Goal: Communication & Community: Participate in discussion

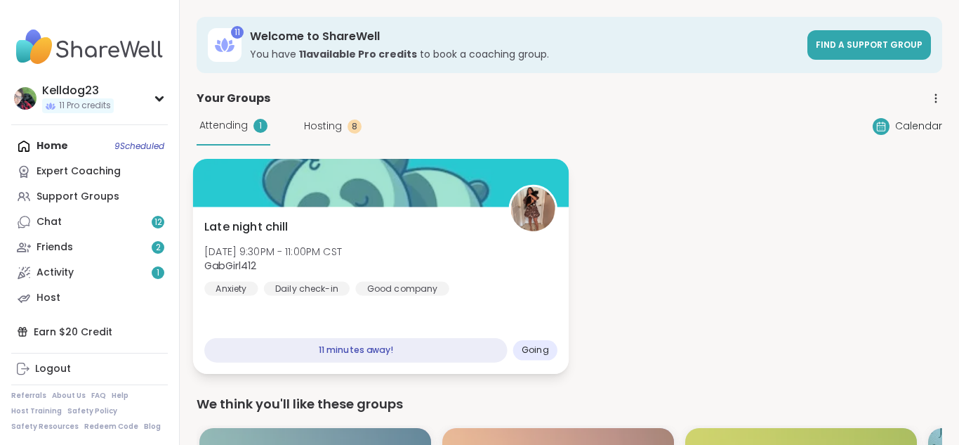
click at [492, 270] on div "Late night chill [DATE] 9:30PM - 11:00PM CST GabGirl412 Anxiety Daily check-in …" at bounding box center [380, 256] width 353 height 77
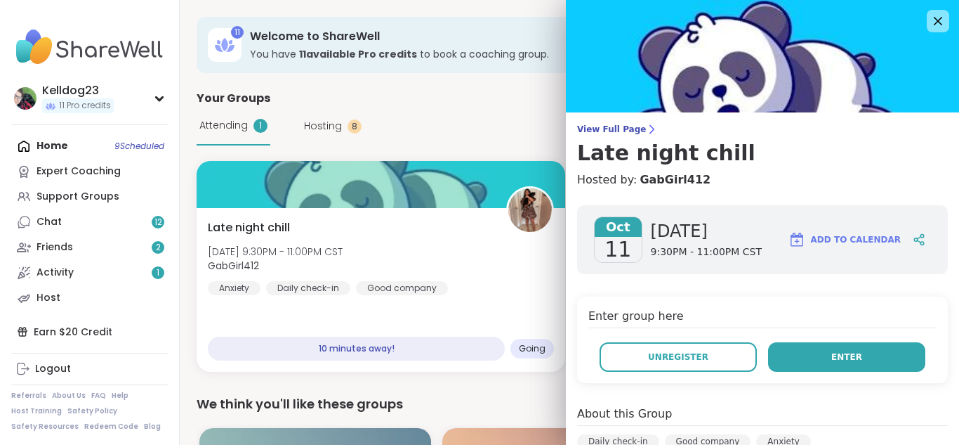
click at [823, 358] on button "Enter" at bounding box center [846, 357] width 157 height 30
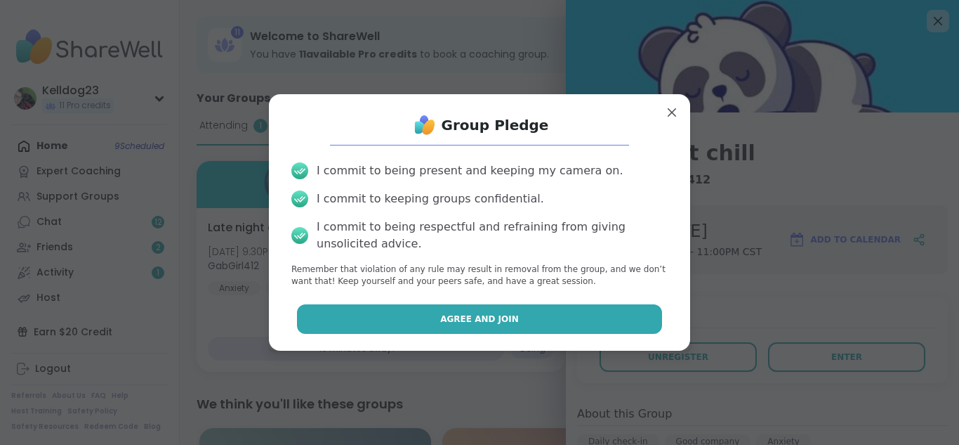
click at [481, 318] on span "Agree and Join" at bounding box center [479, 319] width 79 height 13
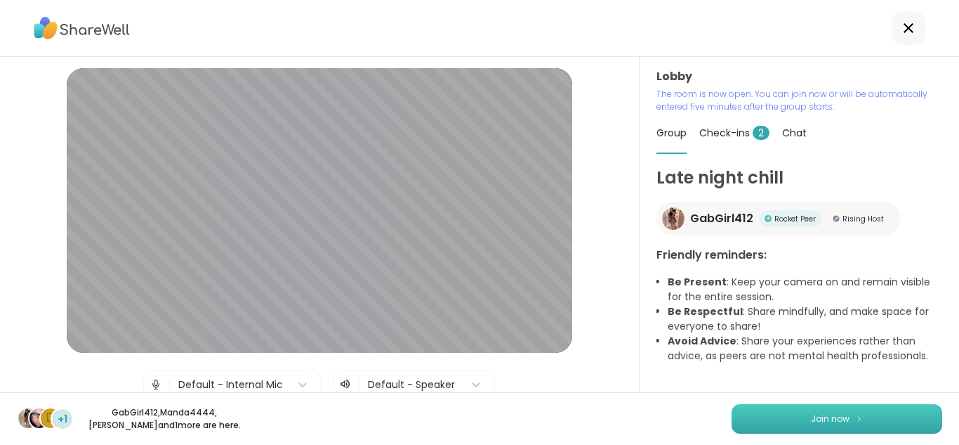
click at [826, 408] on button "Join now" at bounding box center [837, 419] width 211 height 30
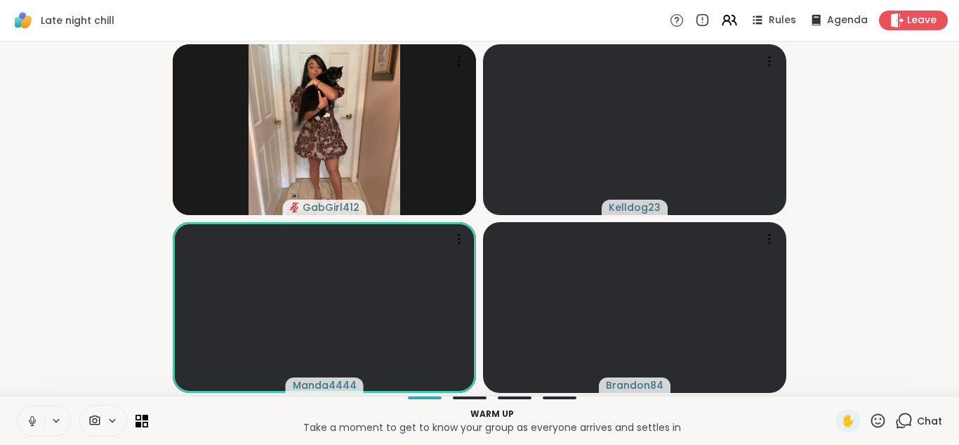
click at [27, 410] on button at bounding box center [31, 421] width 27 height 30
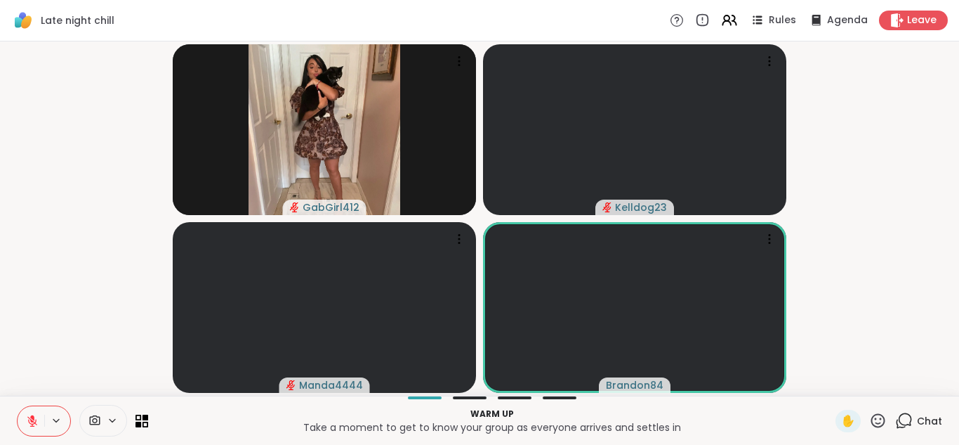
click at [19, 421] on button at bounding box center [31, 421] width 27 height 30
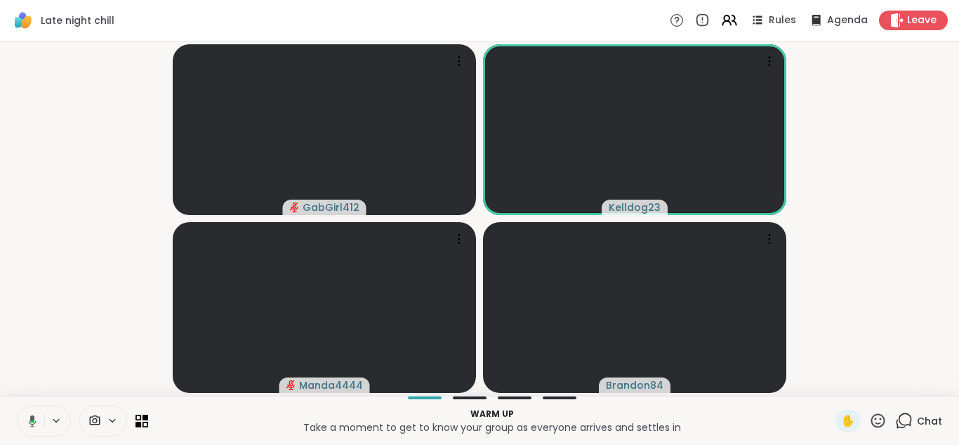
click at [907, 419] on icon at bounding box center [905, 421] width 18 height 18
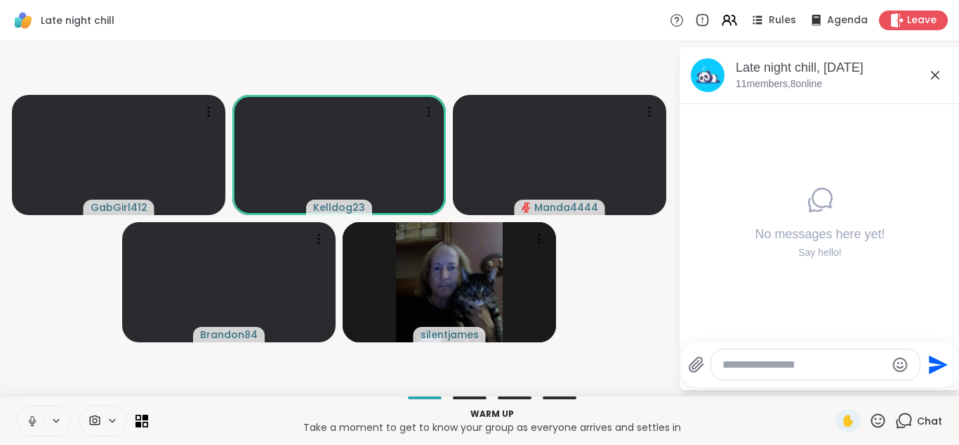
click at [936, 79] on icon at bounding box center [935, 75] width 17 height 17
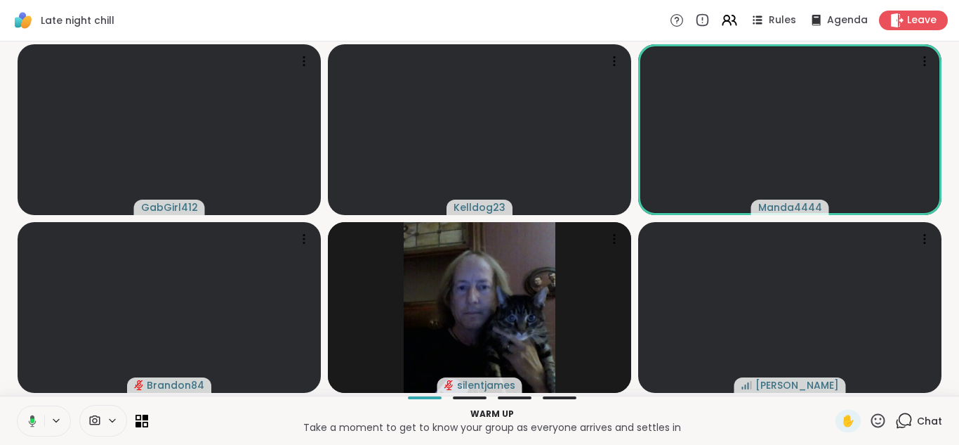
click at [899, 421] on icon at bounding box center [905, 421] width 18 height 18
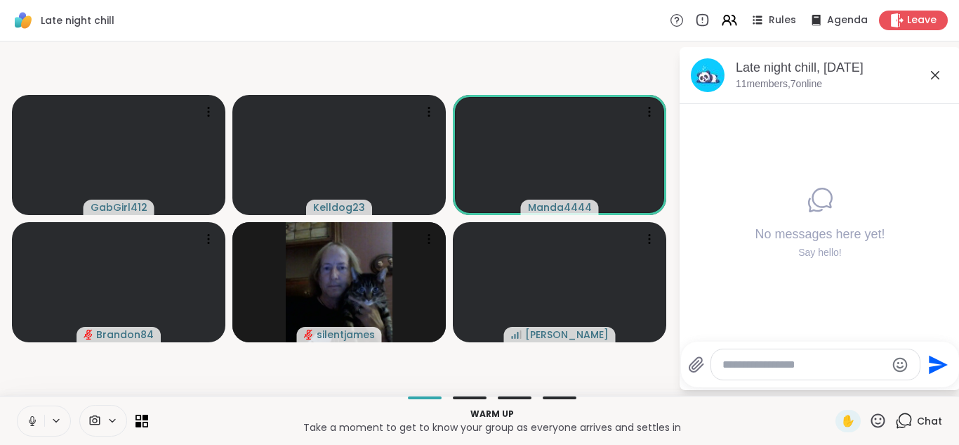
click at [768, 358] on textarea "Type your message" at bounding box center [805, 365] width 164 height 14
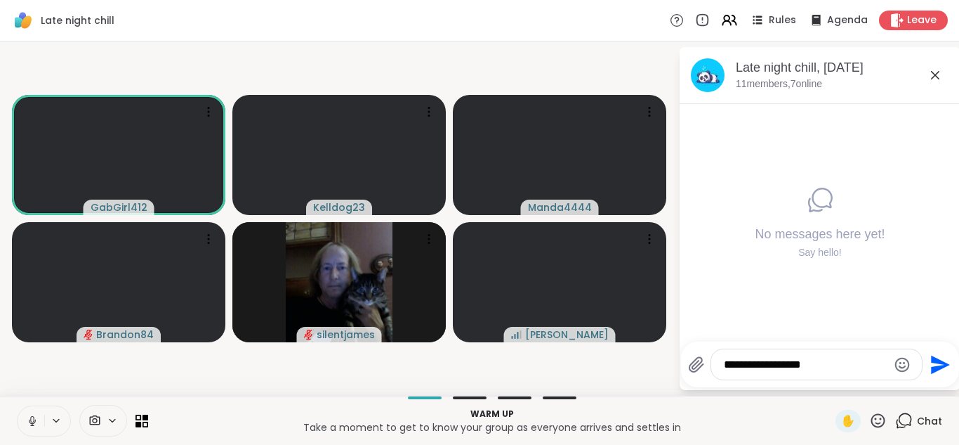
type textarea "**********"
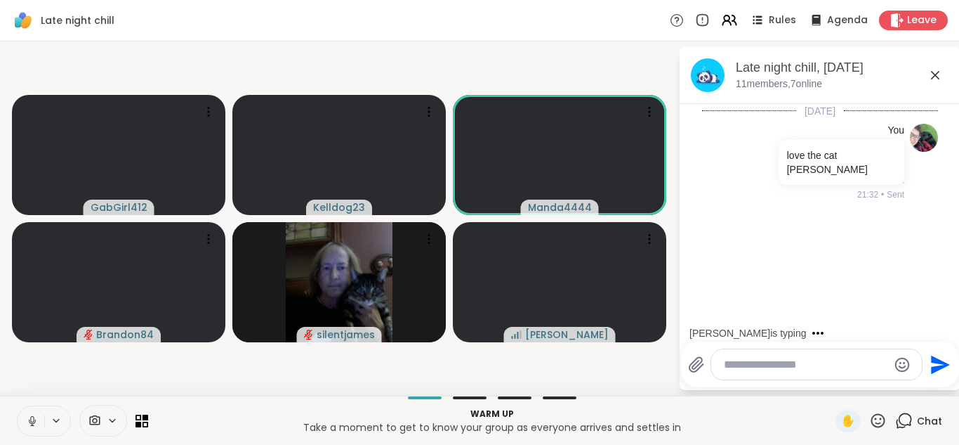
click at [932, 70] on icon at bounding box center [935, 75] width 17 height 17
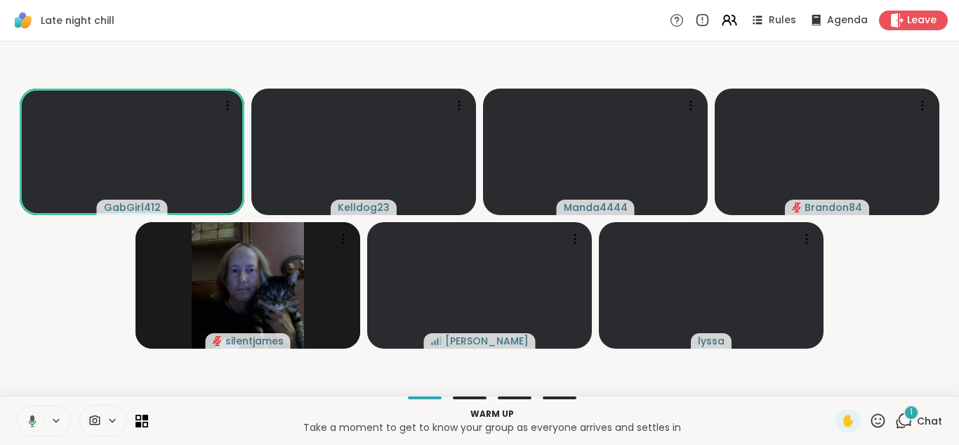
click at [906, 415] on div "1" at bounding box center [911, 412] width 15 height 15
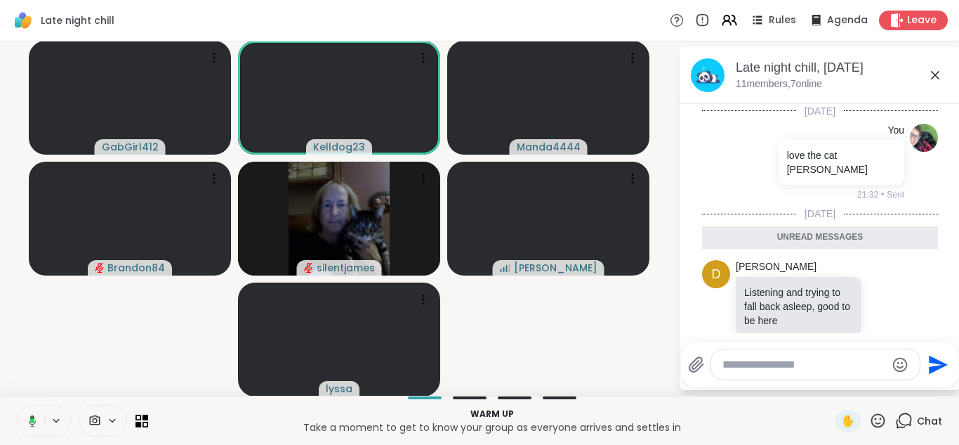
scroll to position [11, 0]
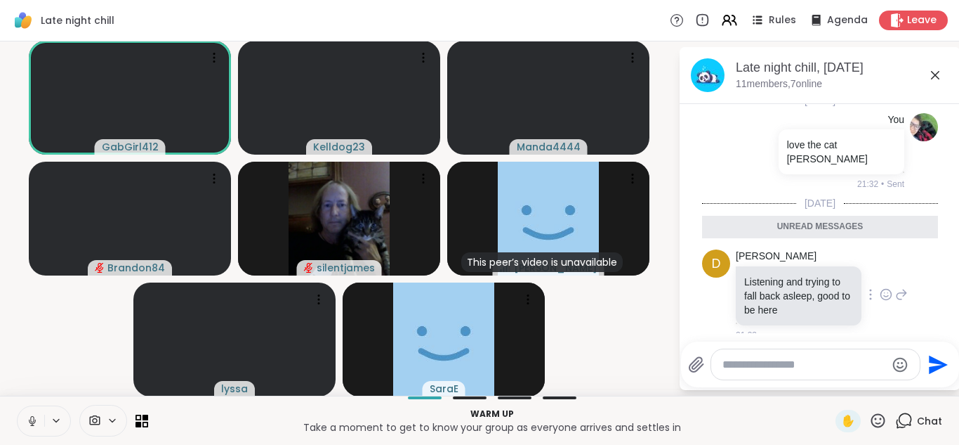
click at [882, 287] on icon at bounding box center [886, 294] width 13 height 14
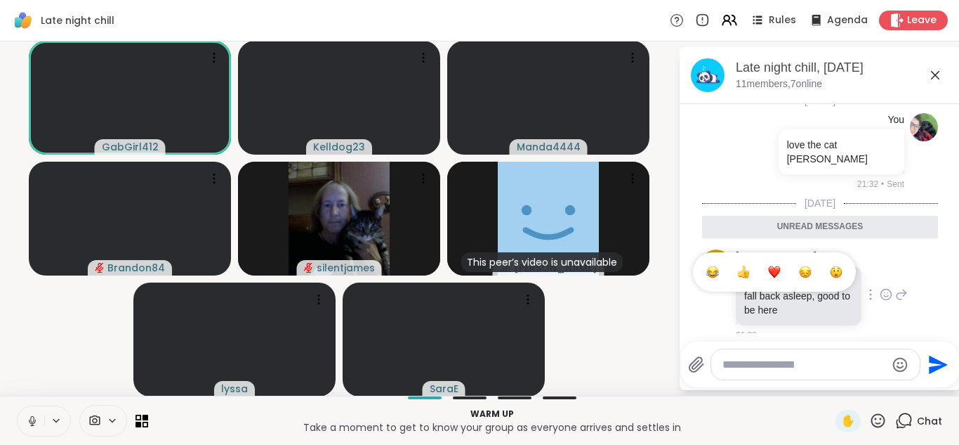
click at [768, 266] on div "Select Reaction: Heart" at bounding box center [774, 272] width 13 height 13
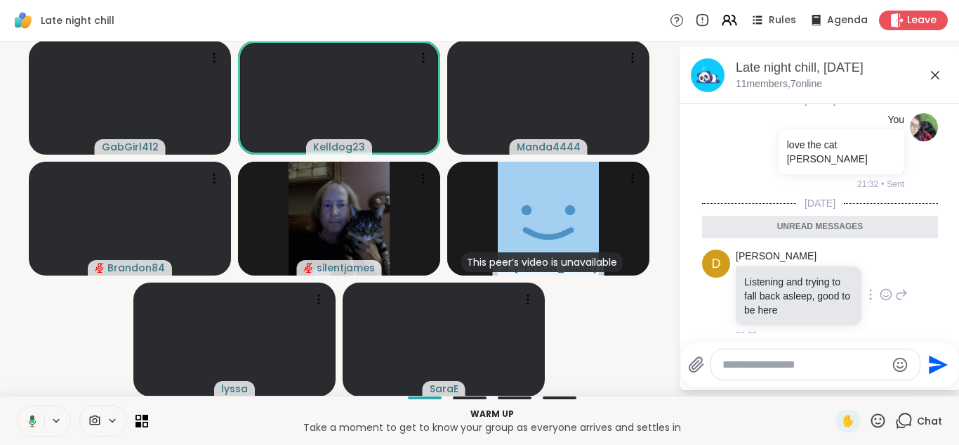
scroll to position [30, 0]
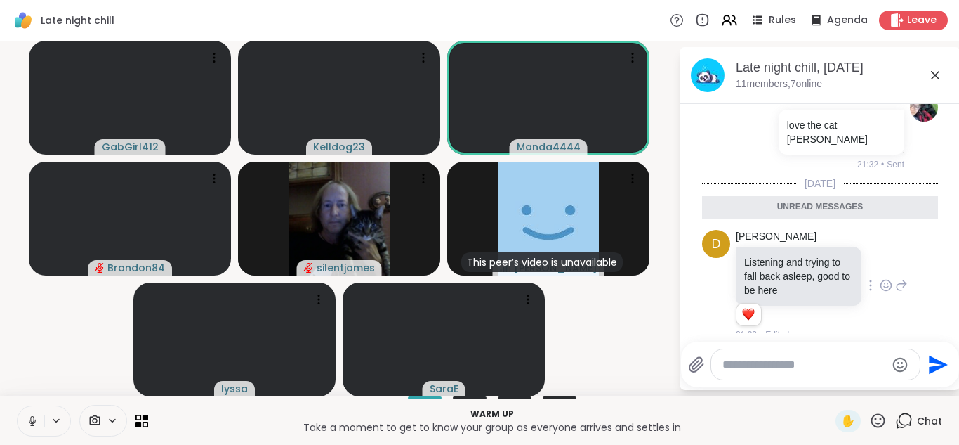
click at [933, 75] on icon at bounding box center [935, 75] width 17 height 17
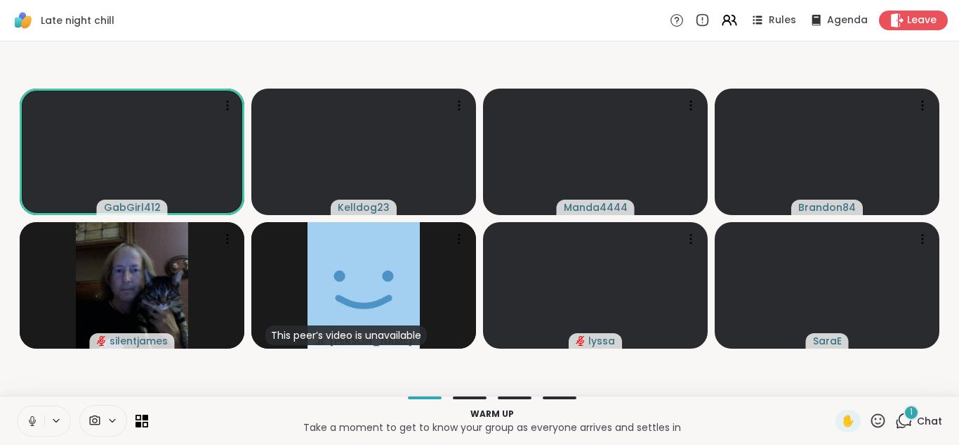
click at [908, 427] on icon at bounding box center [905, 421] width 18 height 18
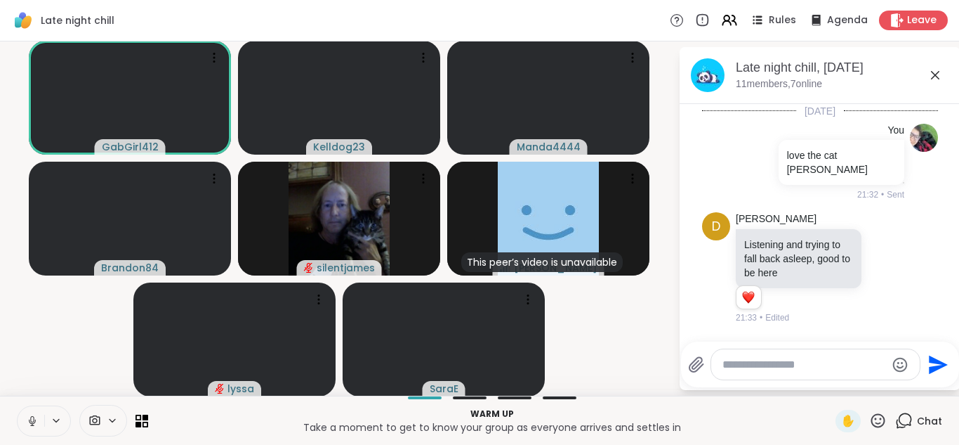
scroll to position [105, 0]
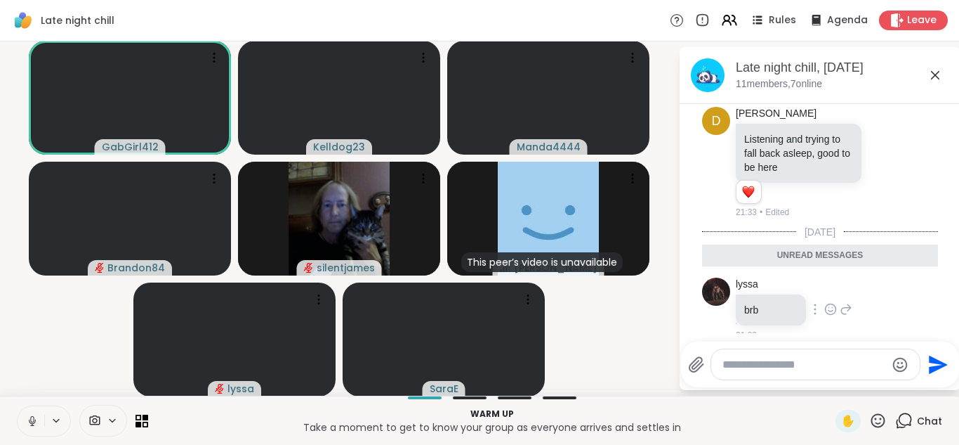
click at [833, 302] on icon at bounding box center [831, 309] width 13 height 14
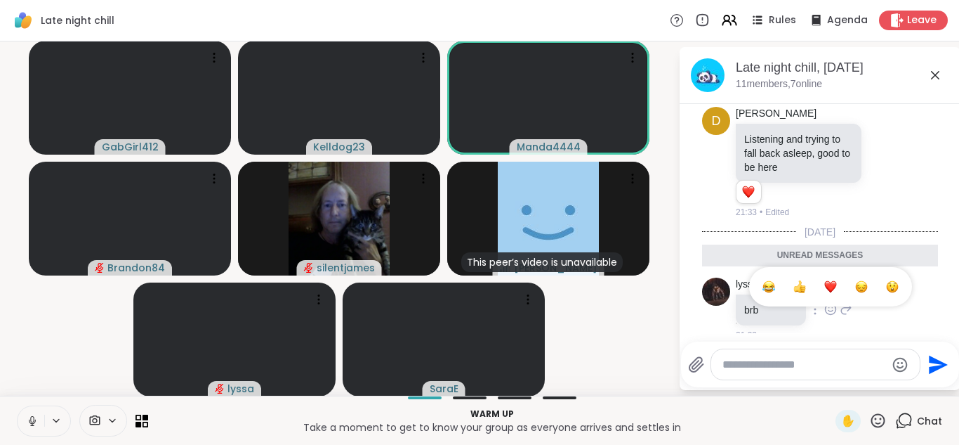
click at [808, 282] on button "Select Reaction: Thumbs up" at bounding box center [800, 287] width 28 height 28
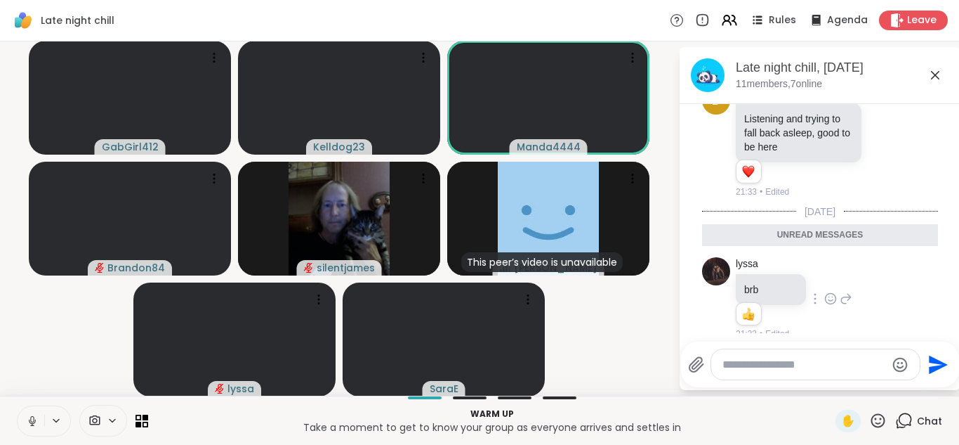
click at [933, 79] on icon at bounding box center [935, 75] width 17 height 17
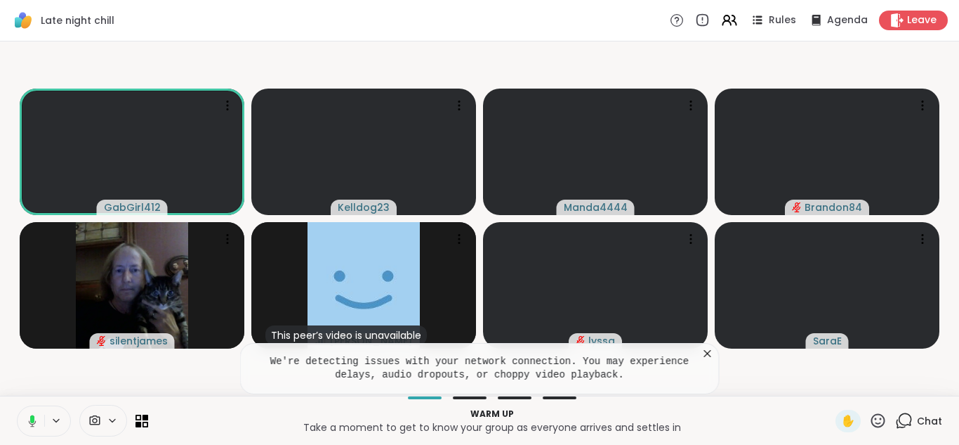
click at [710, 358] on icon at bounding box center [708, 353] width 14 height 14
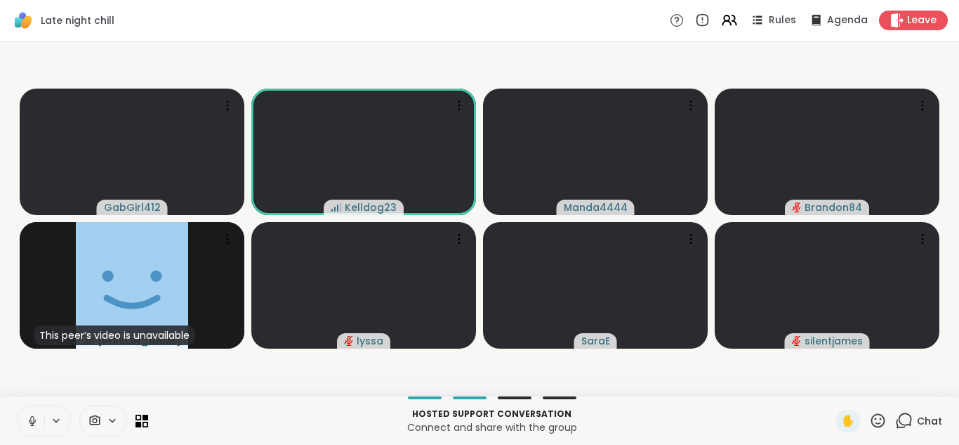
click at [35, 414] on icon at bounding box center [32, 420] width 13 height 13
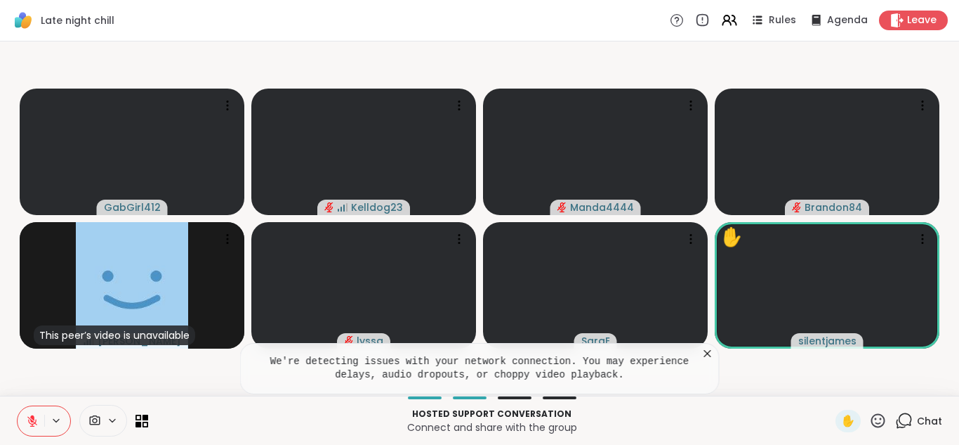
click at [705, 353] on icon at bounding box center [708, 353] width 14 height 14
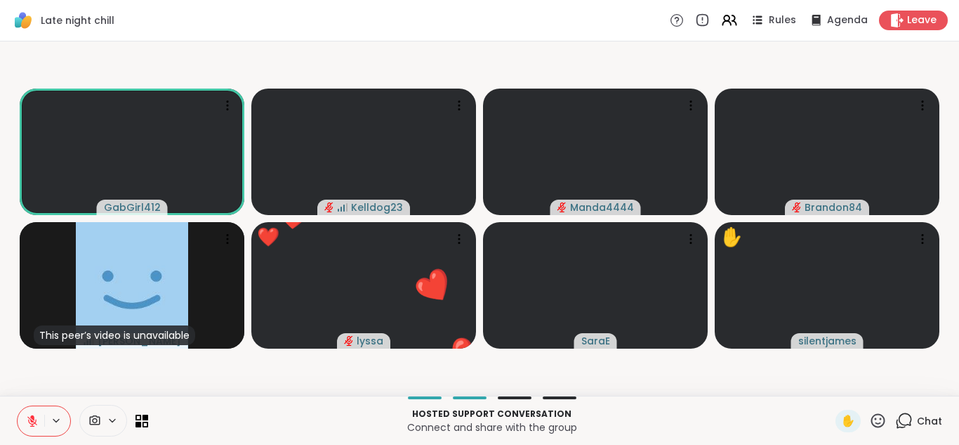
click at [908, 414] on icon at bounding box center [905, 421] width 18 height 18
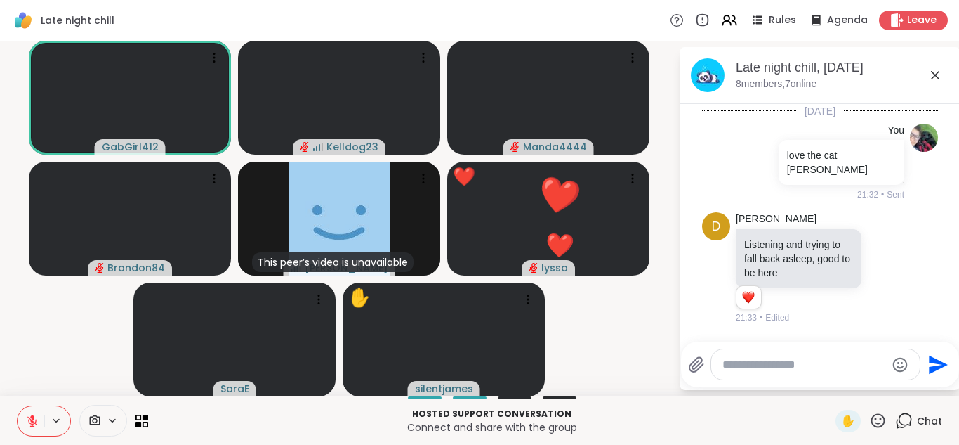
scroll to position [78, 0]
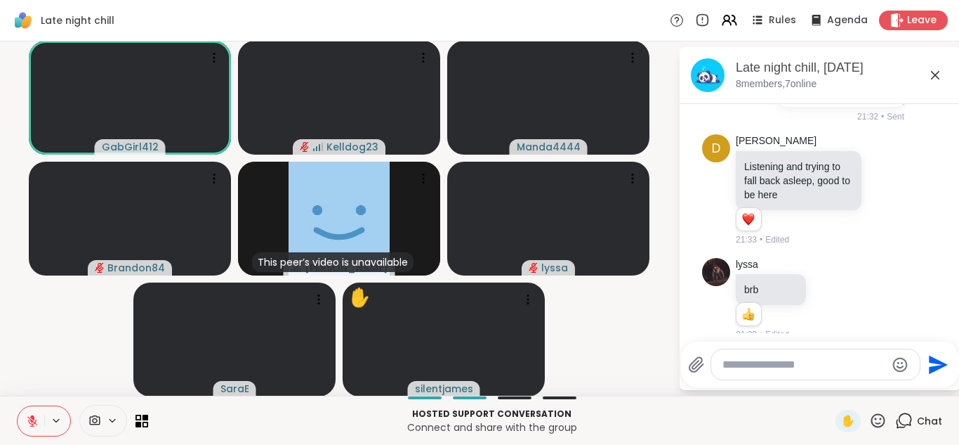
click at [785, 365] on textarea "Type your message" at bounding box center [805, 365] width 164 height 14
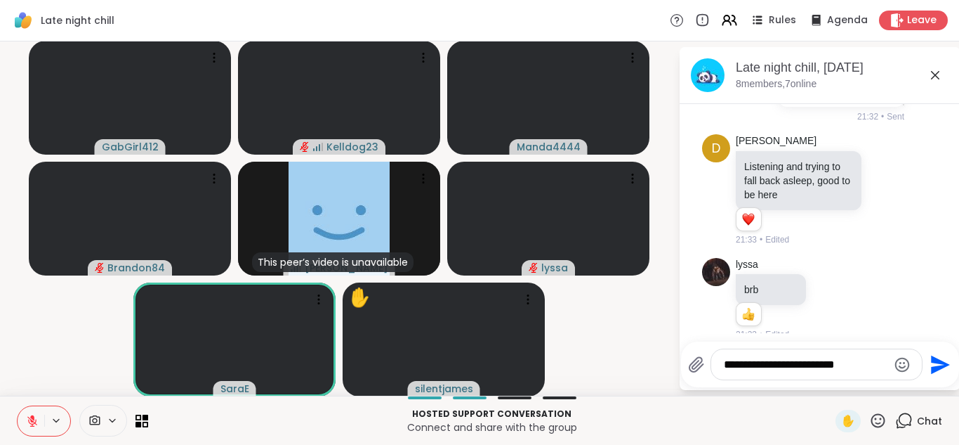
type textarea "**********"
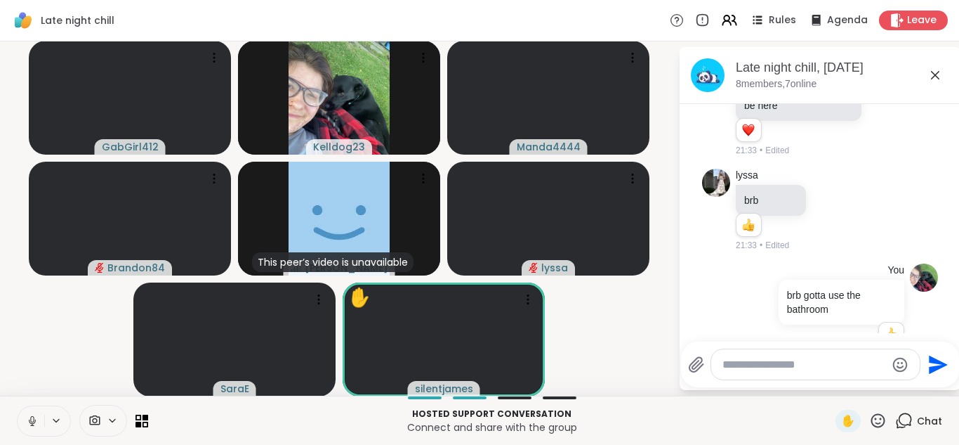
scroll to position [187, 0]
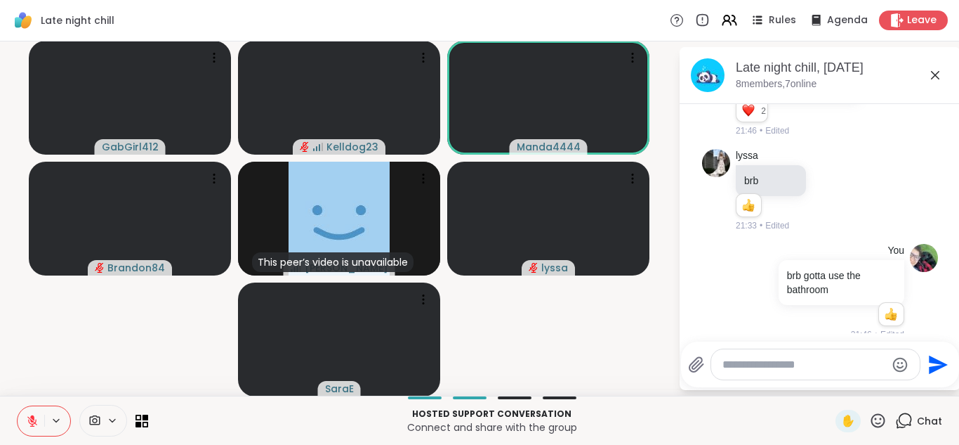
click at [761, 379] on div at bounding box center [816, 364] width 209 height 30
click at [767, 358] on textarea "Type your message" at bounding box center [805, 365] width 164 height 14
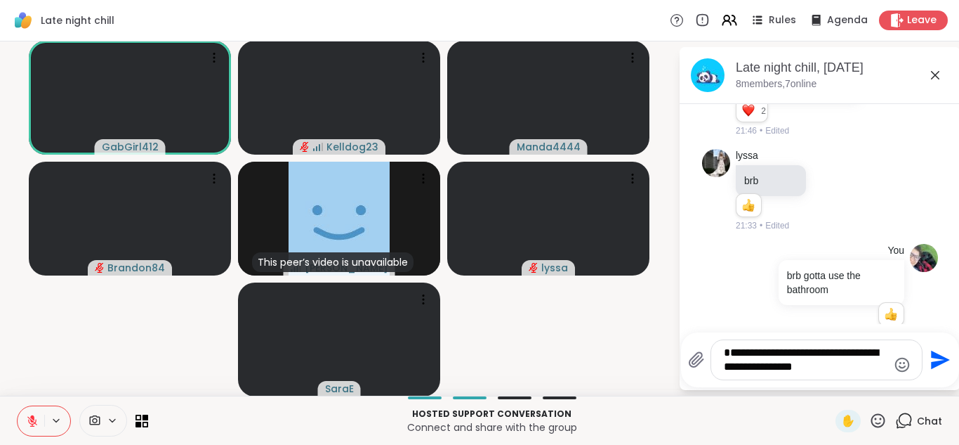
type textarea "**********"
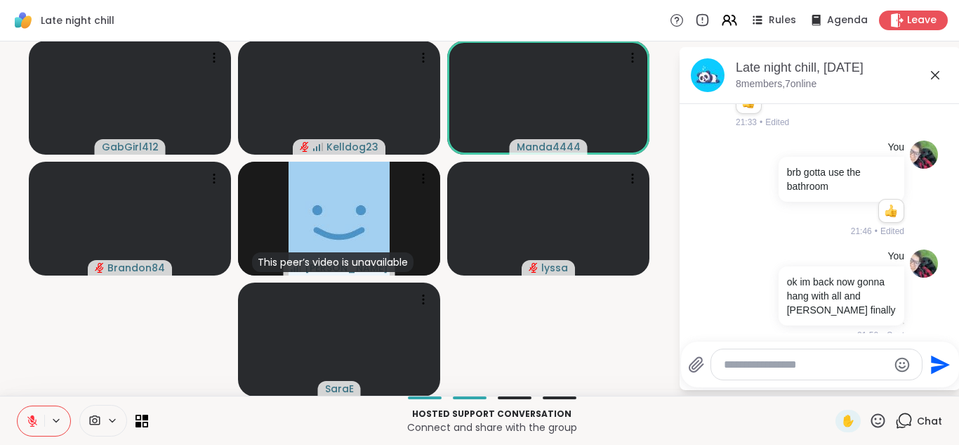
click at [934, 75] on icon at bounding box center [935, 75] width 8 height 8
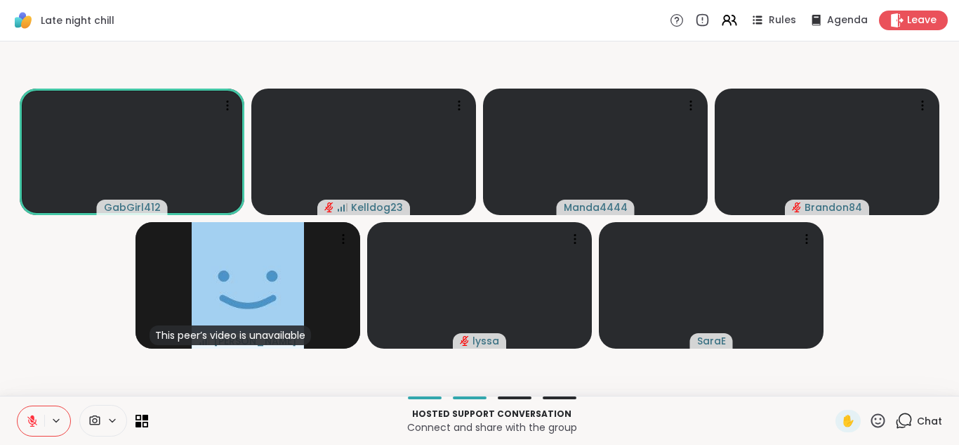
click at [911, 416] on icon at bounding box center [905, 419] width 13 height 13
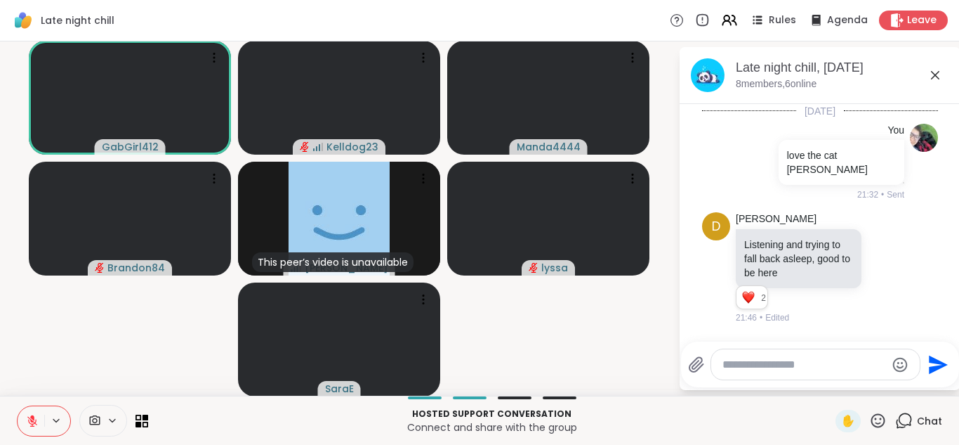
scroll to position [310, 0]
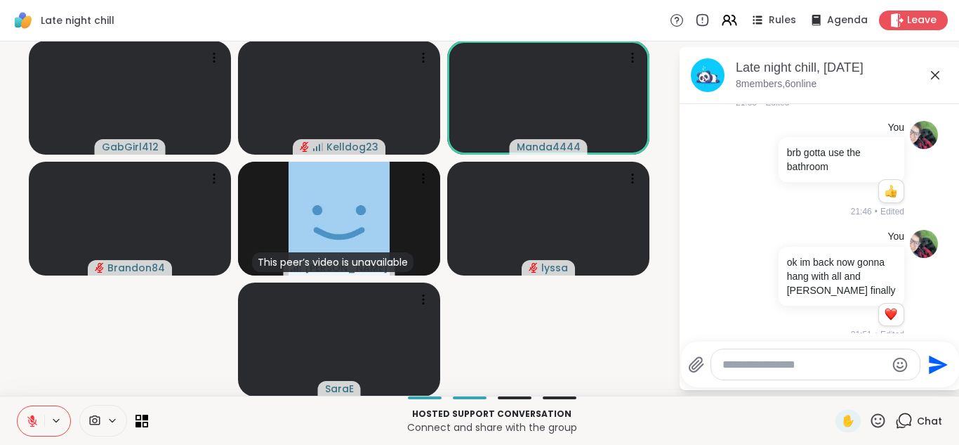
click at [785, 358] on textarea "Type your message" at bounding box center [805, 365] width 164 height 14
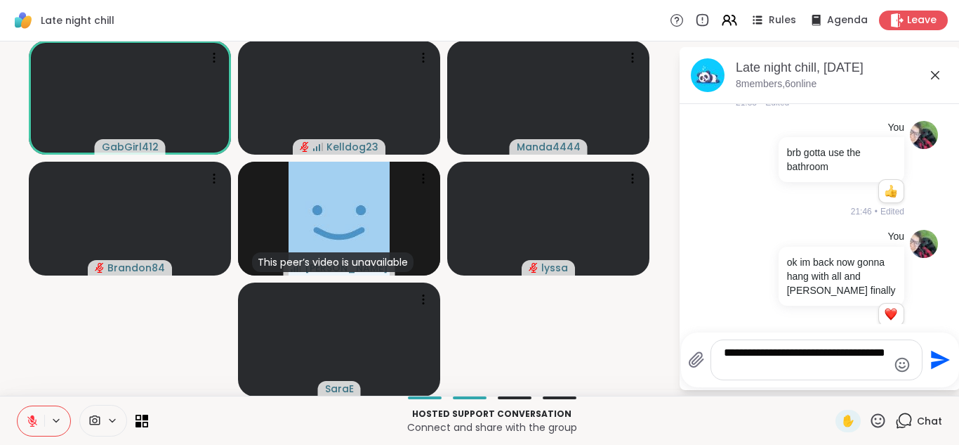
type textarea "**********"
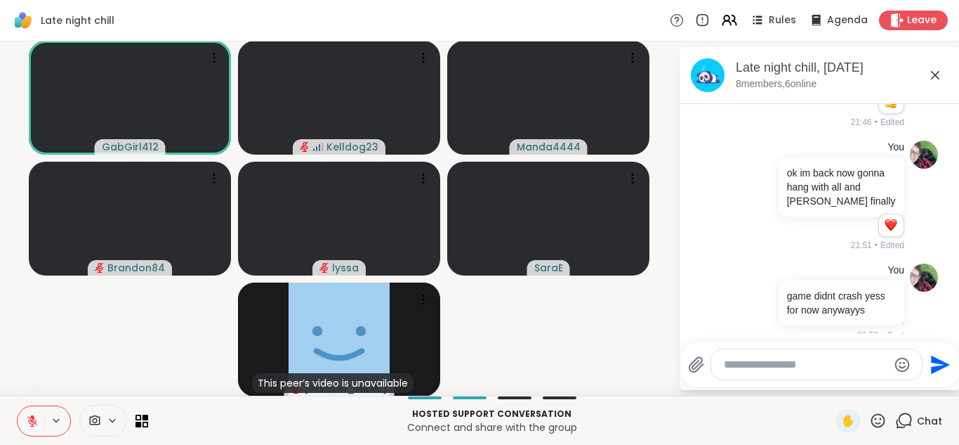
scroll to position [419, 0]
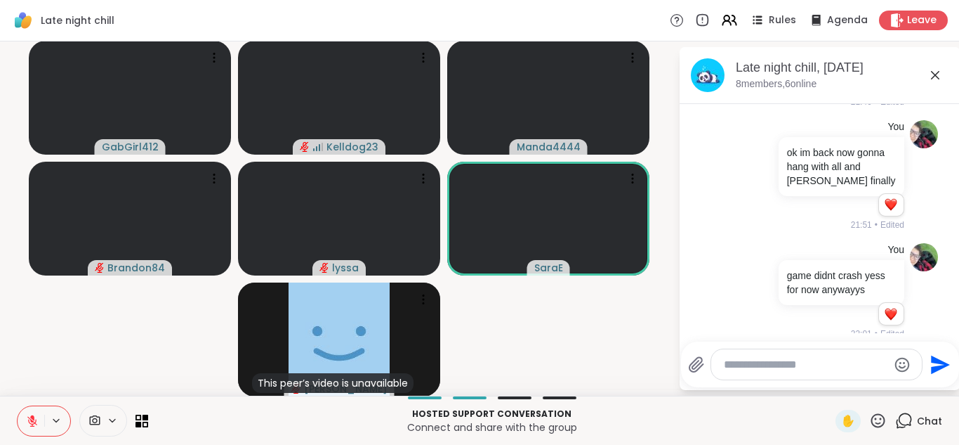
click at [935, 72] on icon at bounding box center [935, 75] width 17 height 17
